Goal: Information Seeking & Learning: Compare options

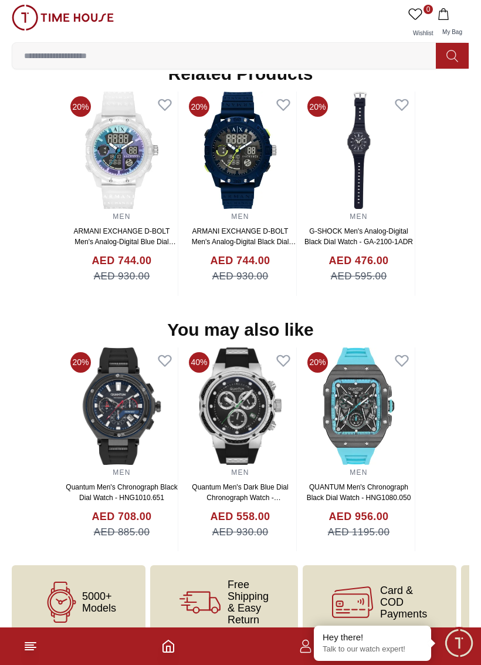
scroll to position [1049, 0]
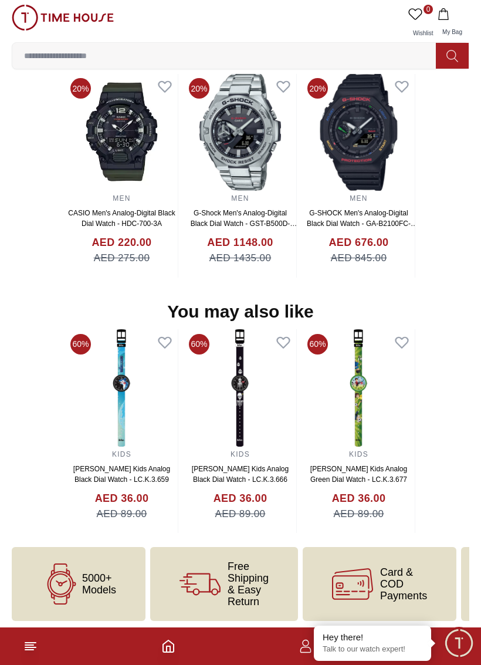
click at [16, 399] on section "You may also like 20% MEN Quantum Men's Chronograph Black Dial Watch - HNG1010.…" at bounding box center [240, 417] width 481 height 232
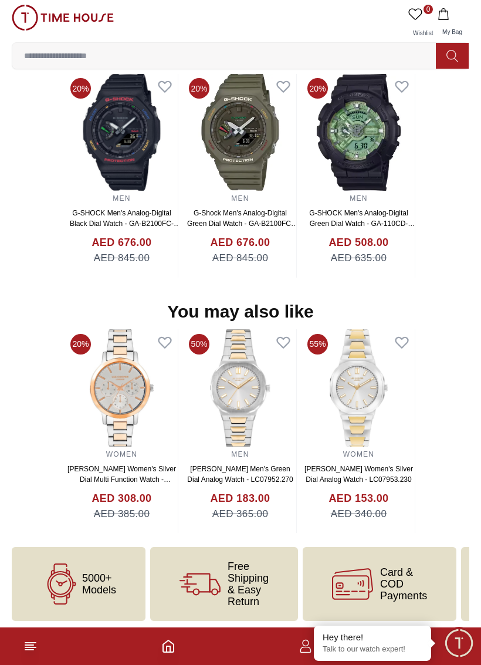
click at [122, 63] on input at bounding box center [228, 55] width 433 height 23
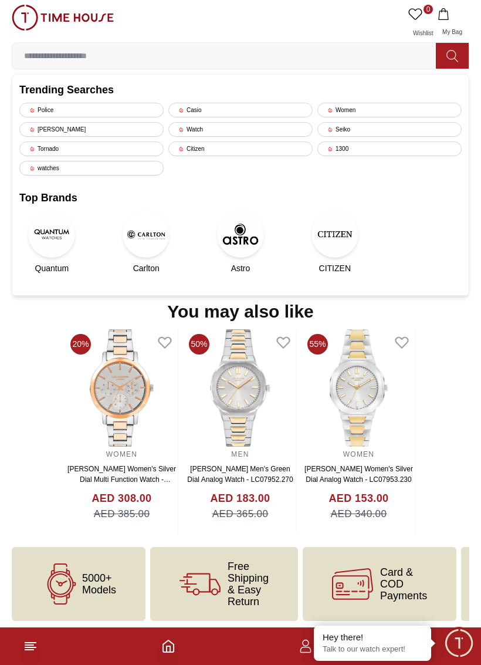
click at [375, 103] on div "Women" at bounding box center [389, 110] width 144 height 15
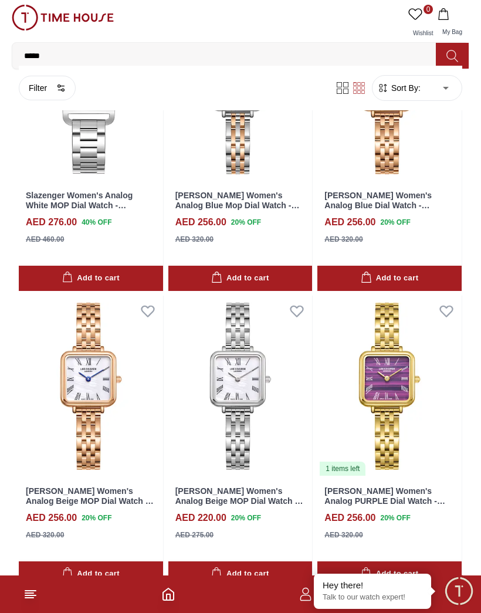
scroll to position [1327, 0]
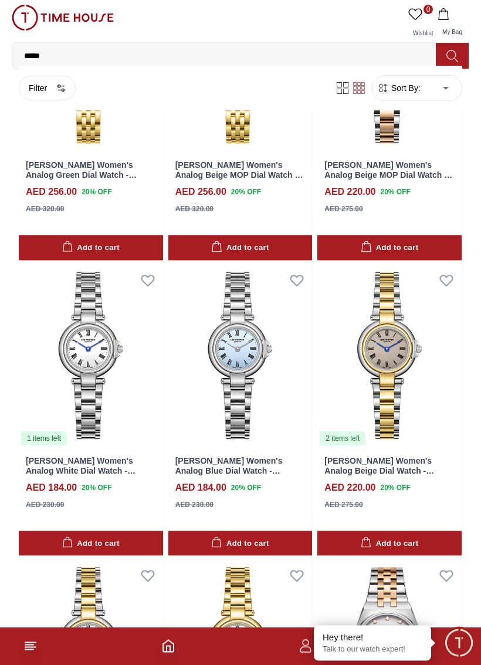
scroll to position [1953, 0]
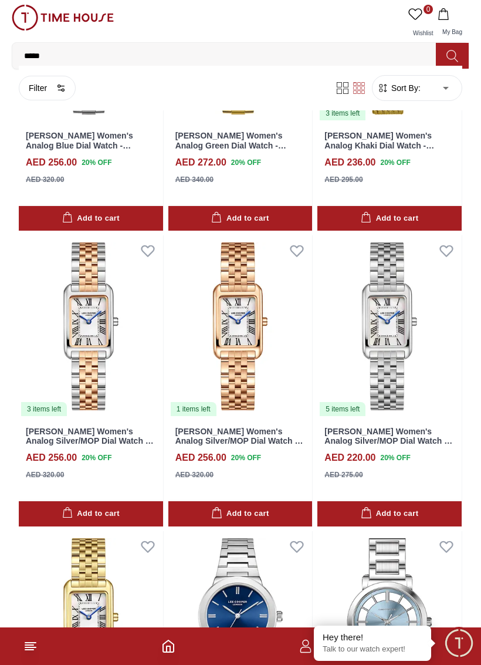
click at [82, 56] on input "*****" at bounding box center [228, 55] width 433 height 23
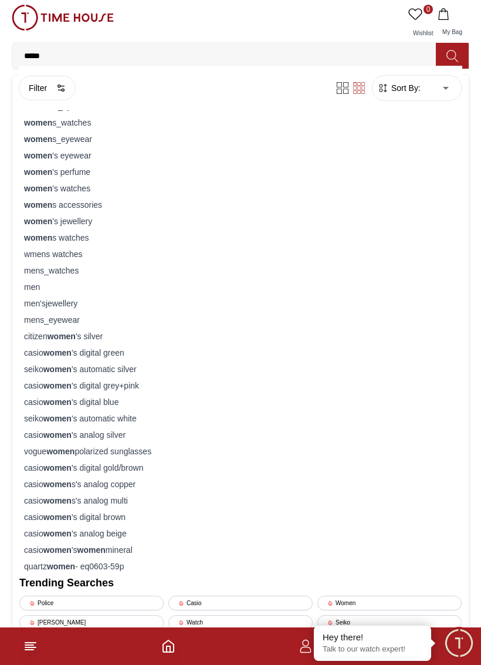
click at [63, 336] on strong "women" at bounding box center [62, 335] width 28 height 9
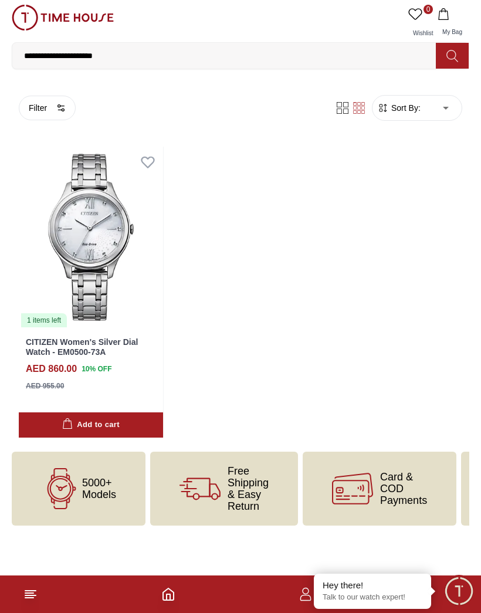
click at [453, 106] on body "**********" at bounding box center [240, 263] width 481 height 526
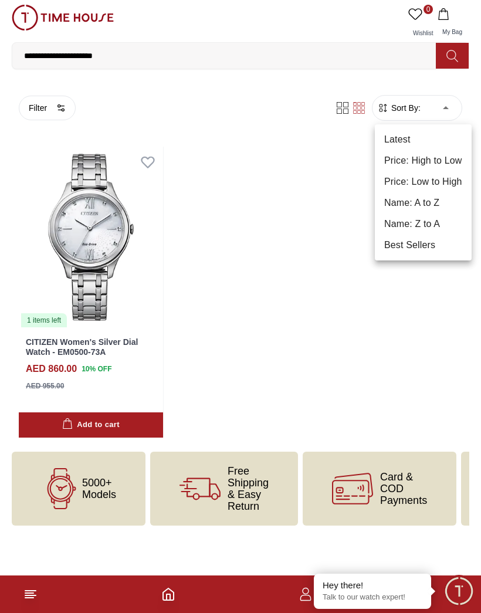
click at [394, 52] on div at bounding box center [240, 306] width 481 height 613
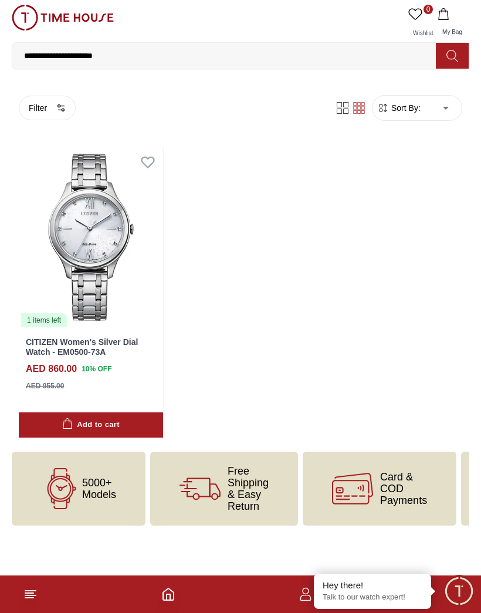
click at [58, 55] on input "**********" at bounding box center [228, 55] width 433 height 23
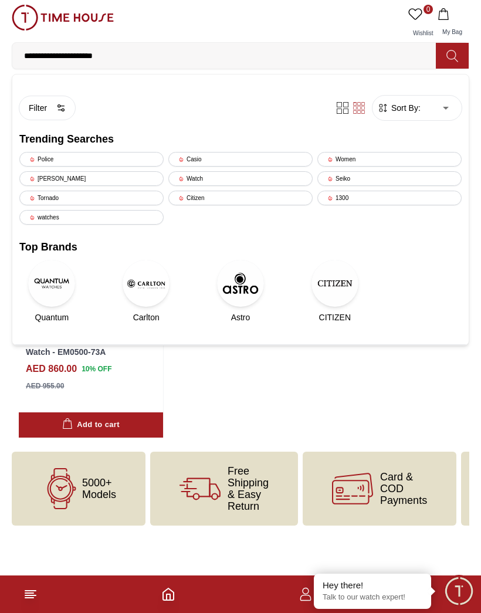
click at [205, 154] on div "Casio" at bounding box center [240, 159] width 144 height 15
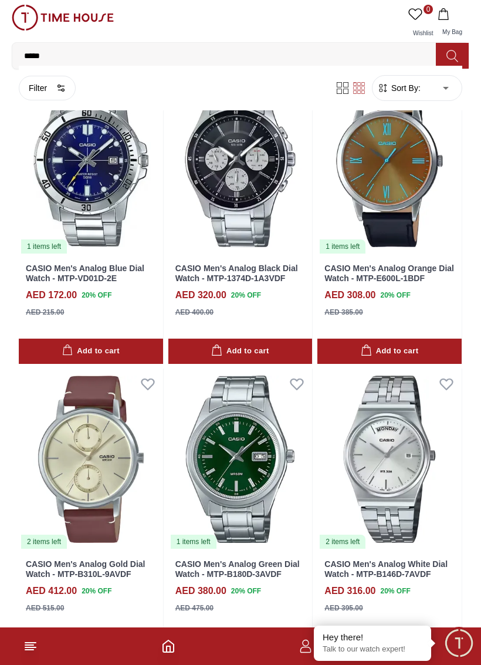
scroll to position [1847, 0]
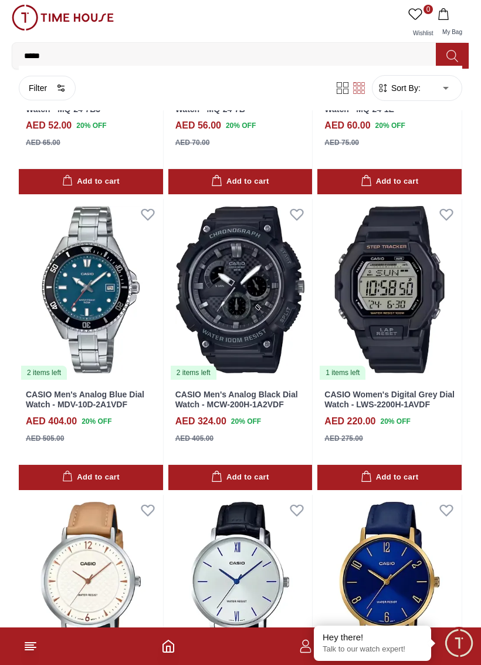
scroll to position [4379, 0]
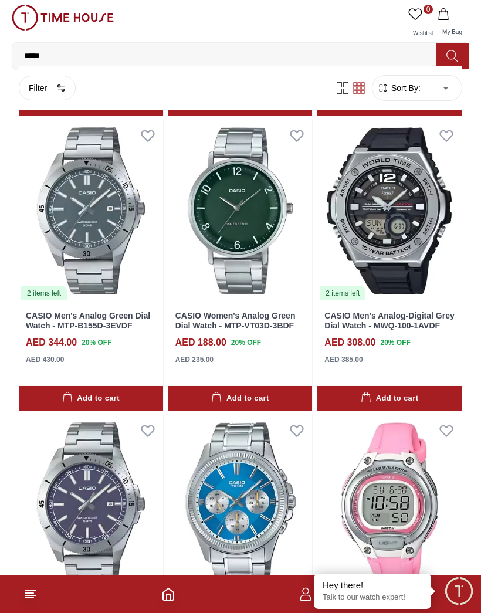
scroll to position [8592, 0]
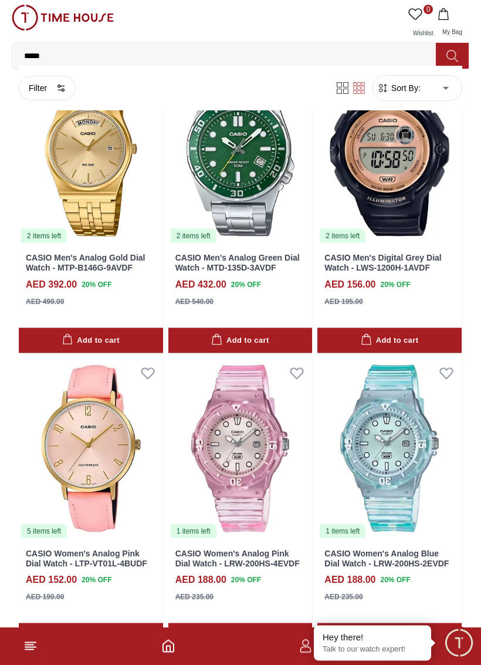
scroll to position [9842, 0]
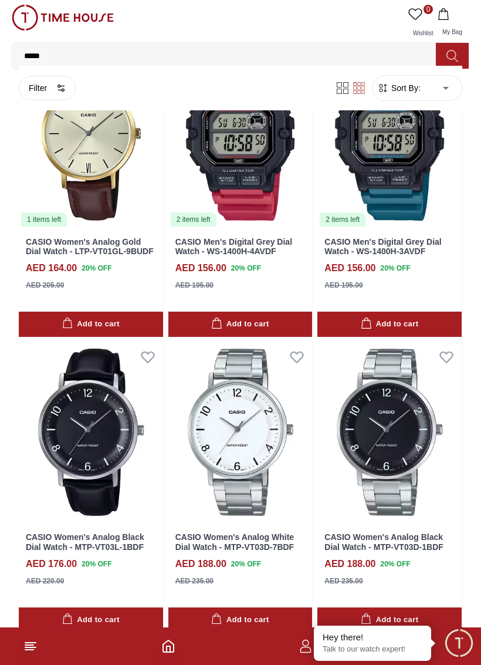
scroll to position [12211, 0]
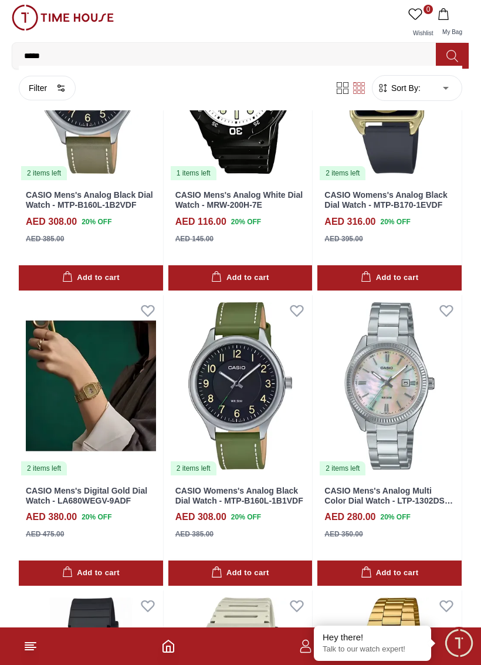
scroll to position [14336, 0]
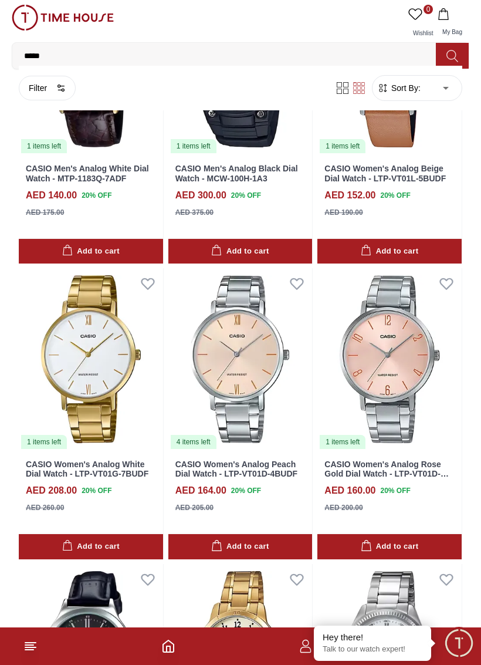
scroll to position [16421, 0]
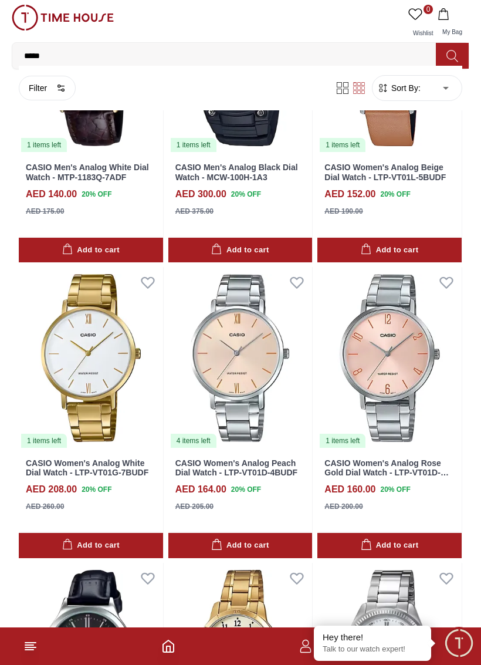
click at [53, 82] on button "Filter" at bounding box center [47, 88] width 57 height 25
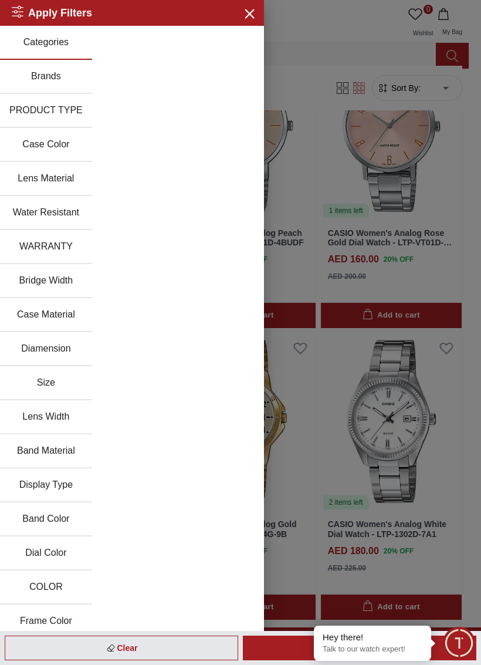
click at [48, 74] on button "Brands" at bounding box center [46, 77] width 92 height 34
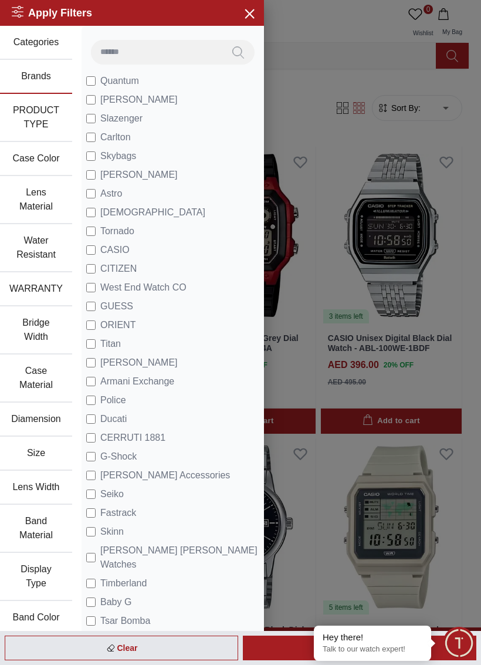
click at [45, 377] on button "Case Material" at bounding box center [36, 378] width 72 height 48
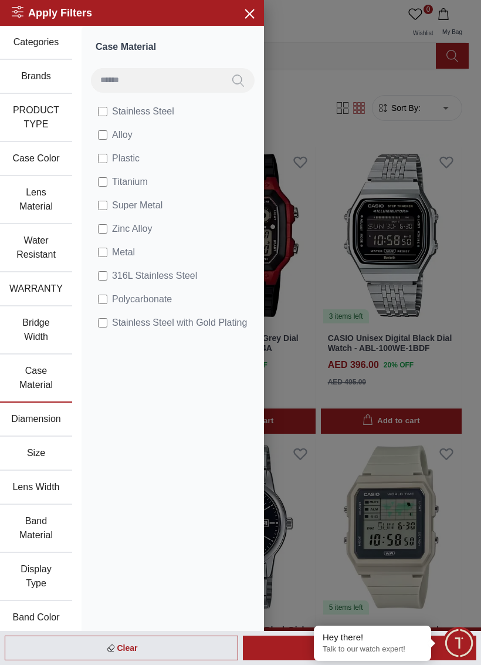
click at [112, 106] on span "Stainless Steel" at bounding box center [143, 111] width 62 height 14
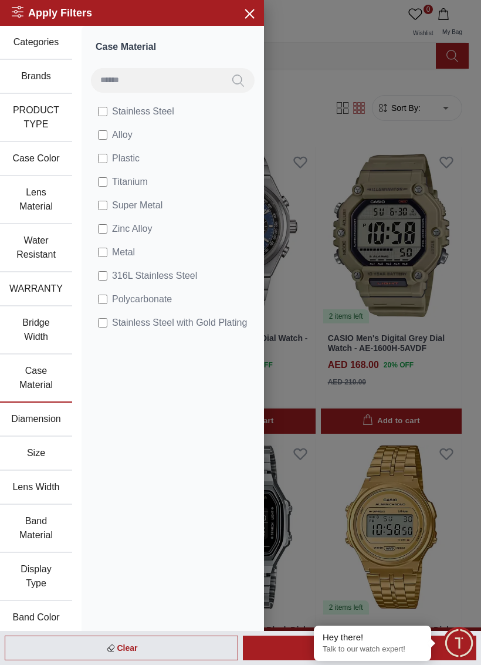
click at [111, 176] on label "Titanium" at bounding box center [125, 182] width 55 height 14
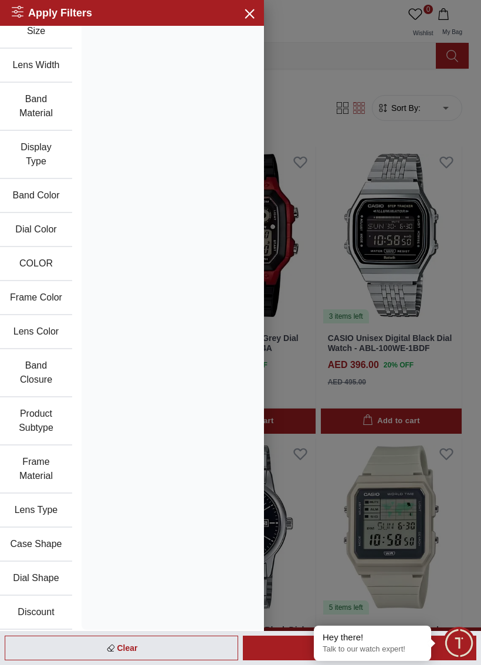
scroll to position [422, 0]
click at [40, 604] on button "Discount" at bounding box center [36, 612] width 72 height 34
click at [38, 610] on button "Discount" at bounding box center [36, 612] width 72 height 34
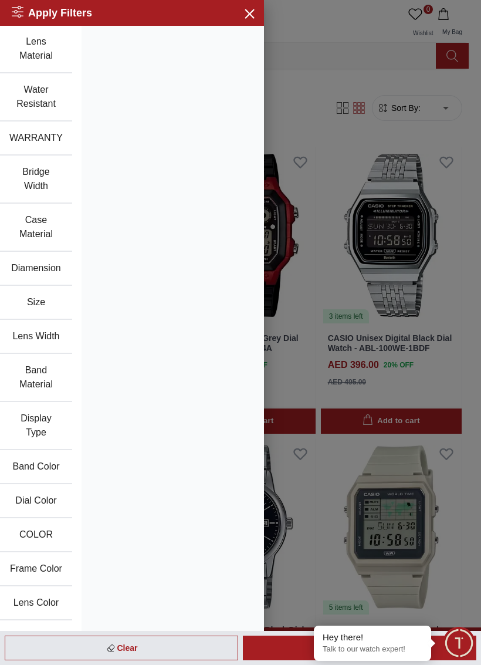
scroll to position [160, 0]
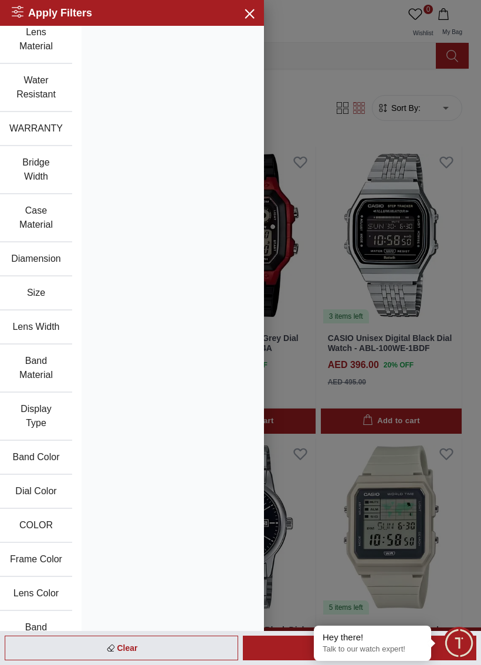
click at [40, 367] on button "Band Material" at bounding box center [36, 368] width 72 height 48
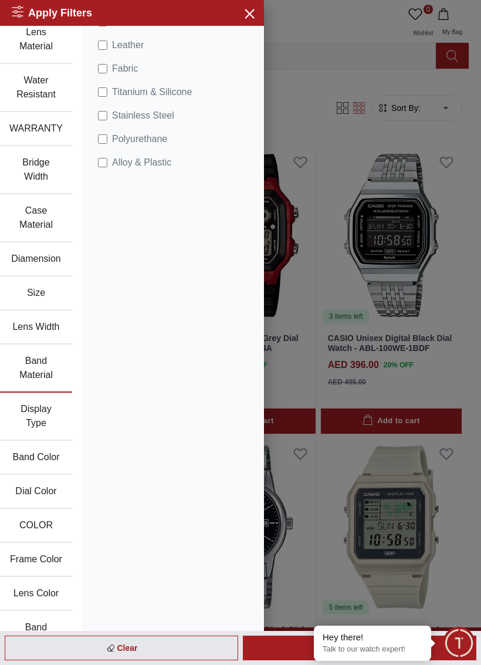
click at [107, 111] on label "Stainless Steel" at bounding box center [138, 116] width 81 height 14
click at [249, 12] on icon "button" at bounding box center [249, 13] width 15 height 15
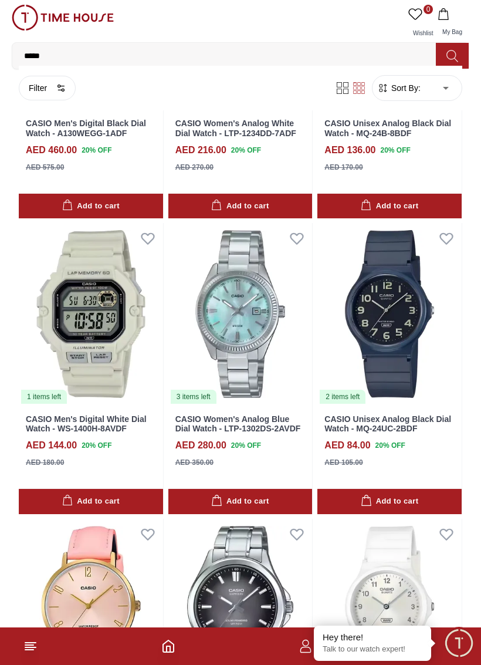
scroll to position [2287, 0]
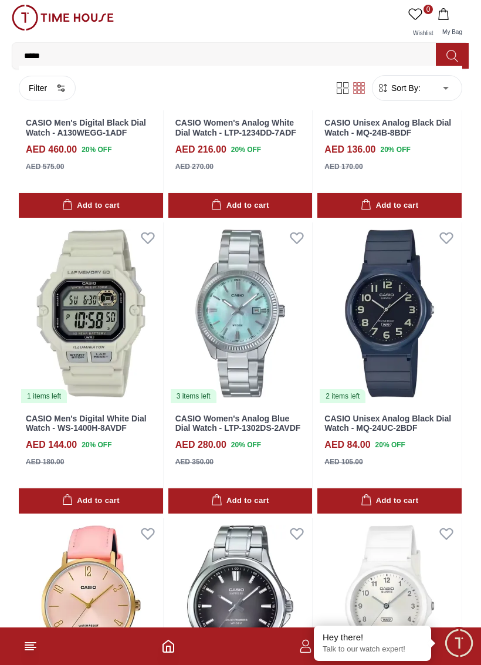
click at [239, 302] on img at bounding box center [240, 312] width 144 height 181
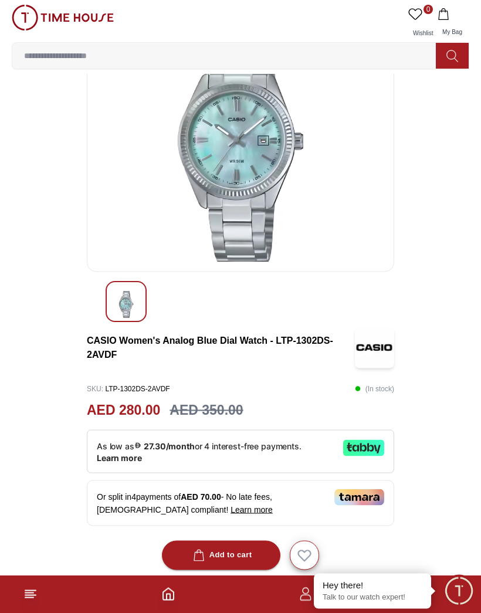
scroll to position [711, 0]
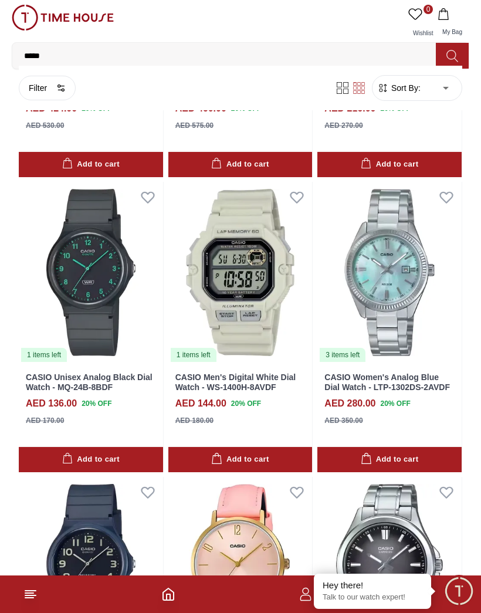
scroll to position [259, 0]
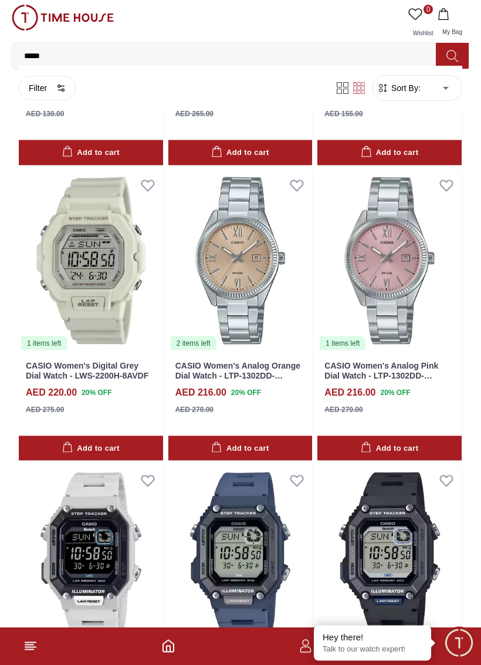
scroll to position [2071, 0]
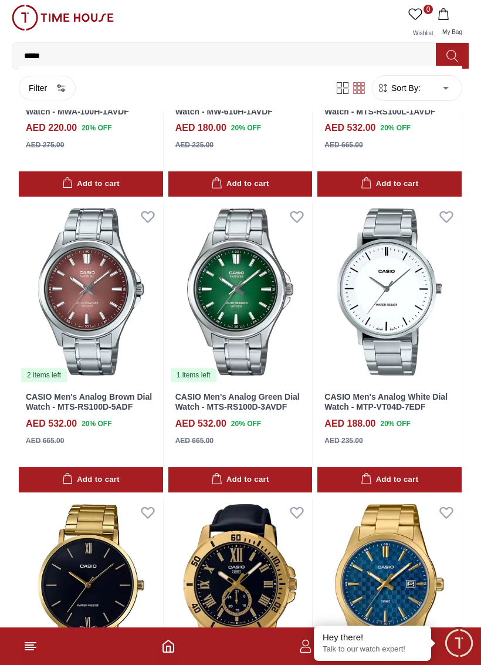
scroll to position [4377, 0]
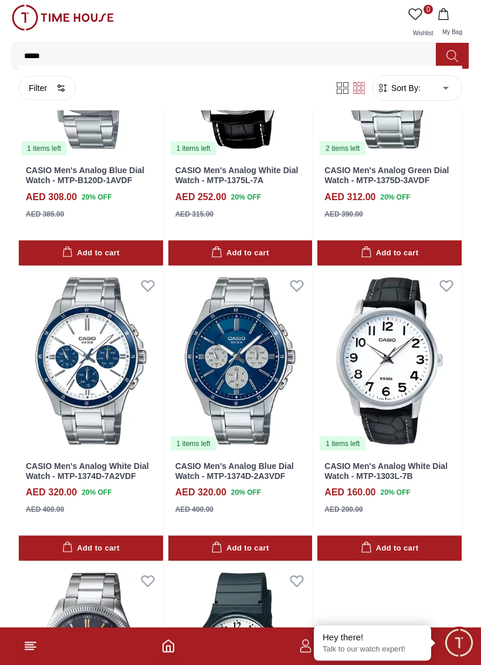
scroll to position [7363, 0]
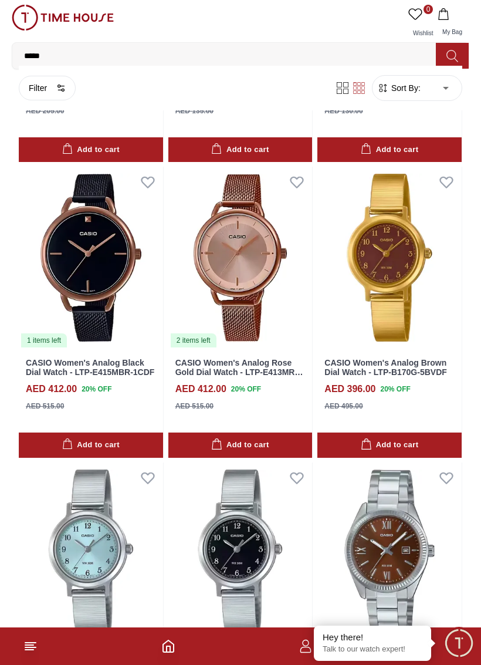
scroll to position [8885, 0]
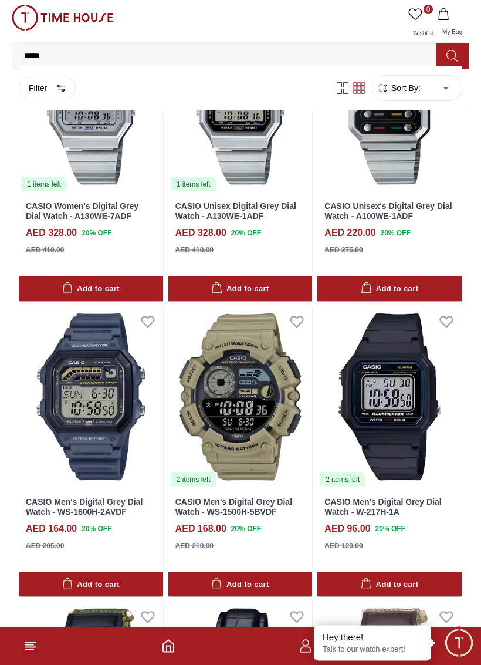
scroll to position [11069, 0]
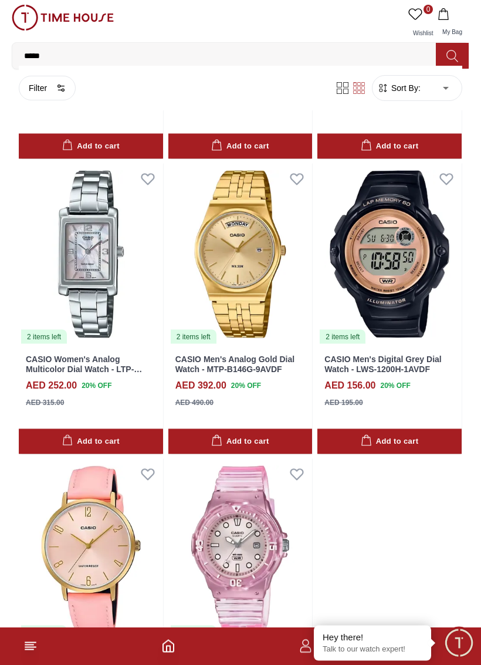
scroll to position [13285, 0]
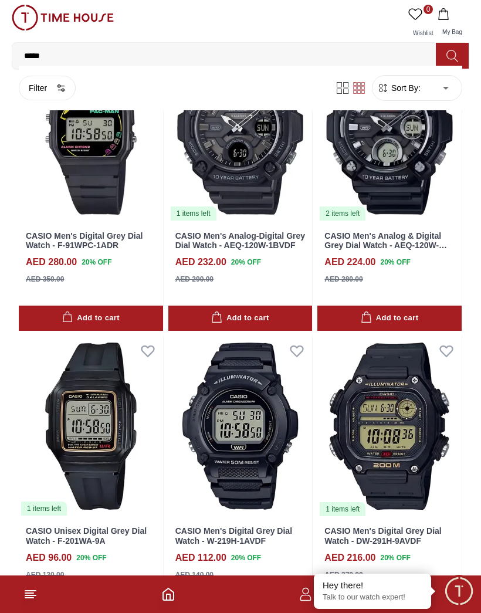
scroll to position [14871, 0]
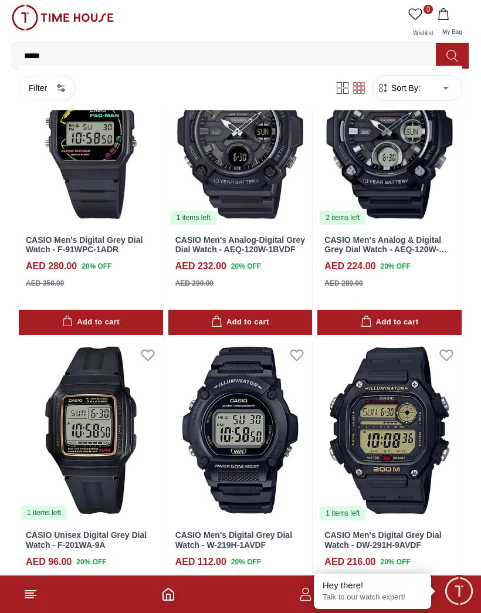
click at [79, 403] on img at bounding box center [91, 430] width 144 height 181
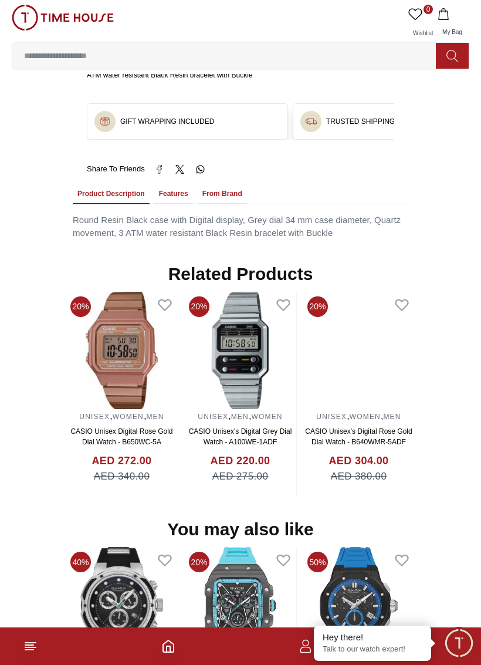
scroll to position [784, 0]
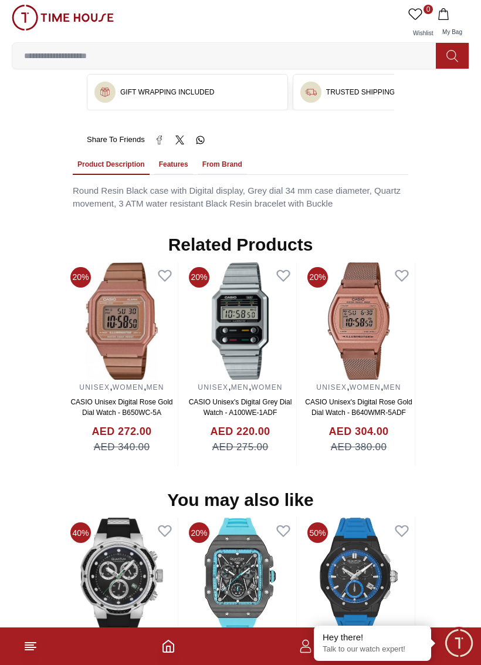
click at [32, 612] on line at bounding box center [30, 647] width 11 height 0
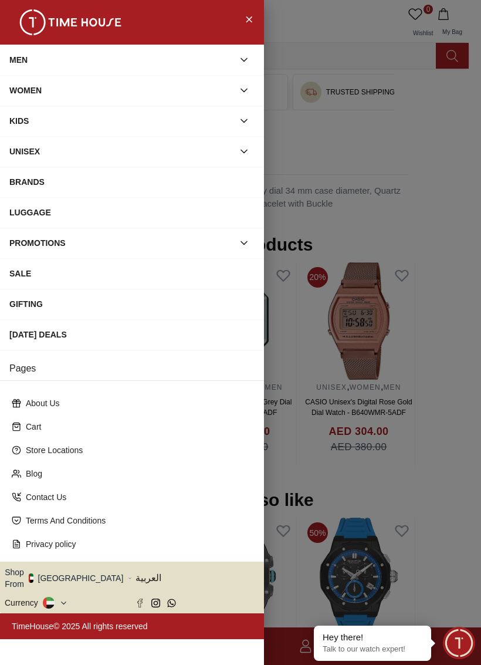
click at [397, 411] on div at bounding box center [240, 332] width 481 height 665
click at [334, 472] on div at bounding box center [240, 332] width 481 height 665
click at [157, 448] on p "Store Locations" at bounding box center [137, 450] width 222 height 12
